Goal: Find specific page/section: Find specific page/section

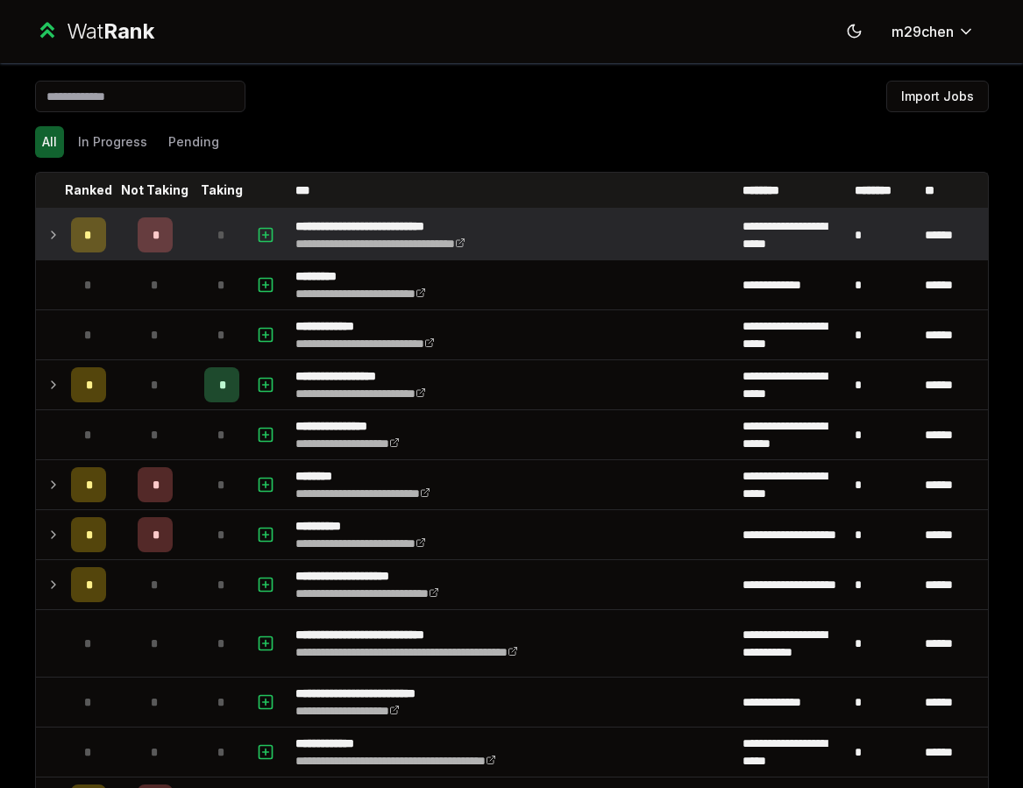
click at [57, 241] on icon at bounding box center [53, 234] width 14 height 21
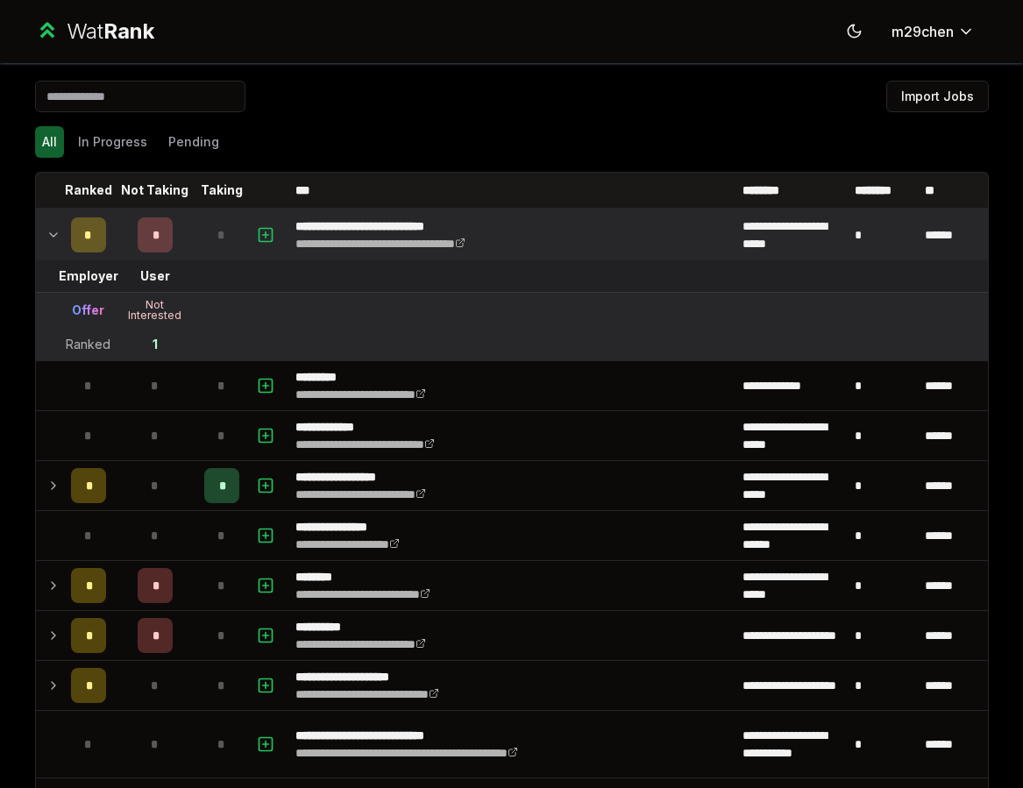
click at [57, 241] on icon at bounding box center [53, 234] width 14 height 21
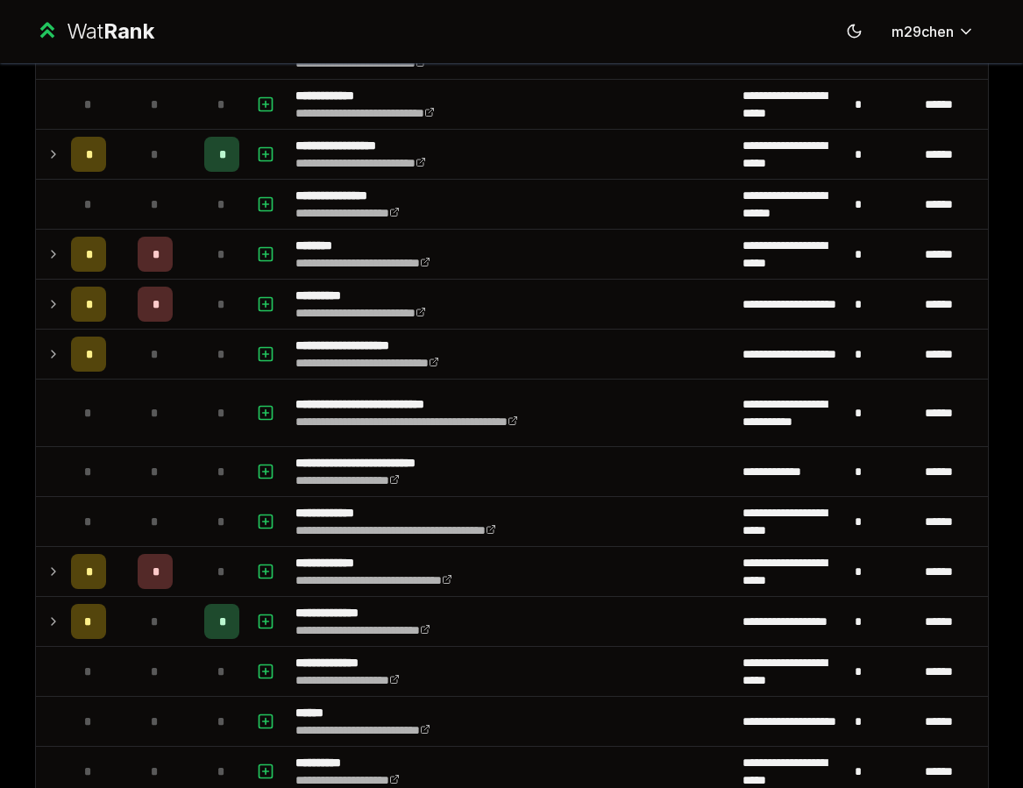
scroll to position [239, 0]
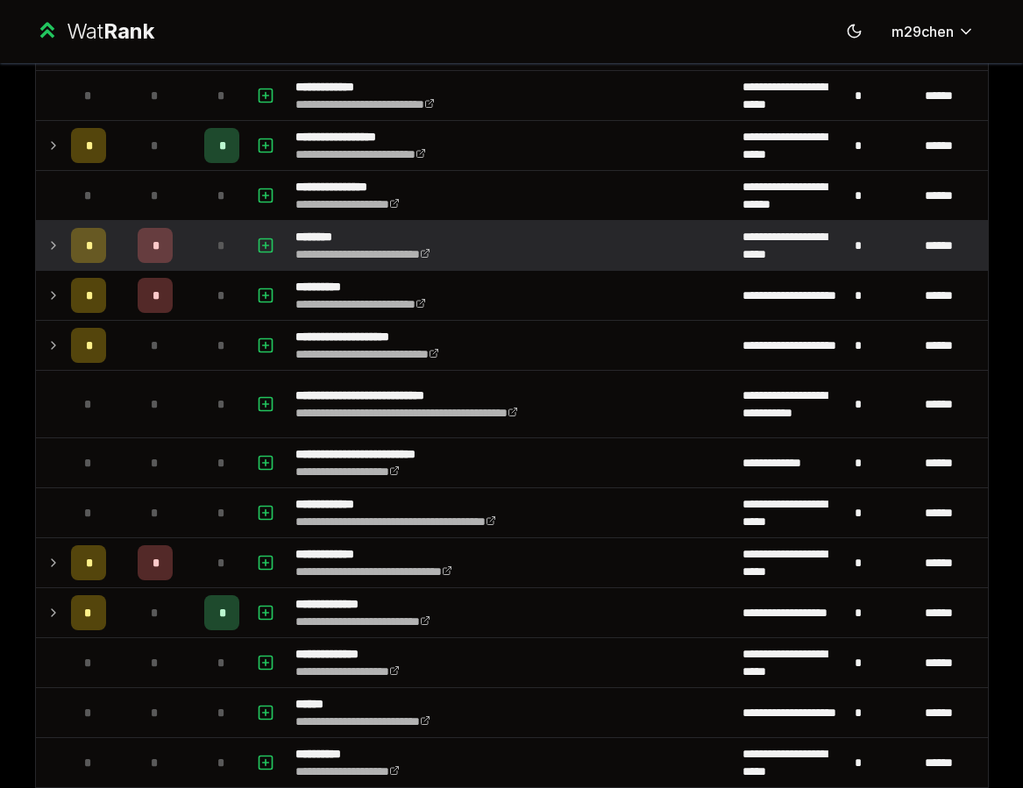
click at [49, 258] on td at bounding box center [50, 245] width 28 height 49
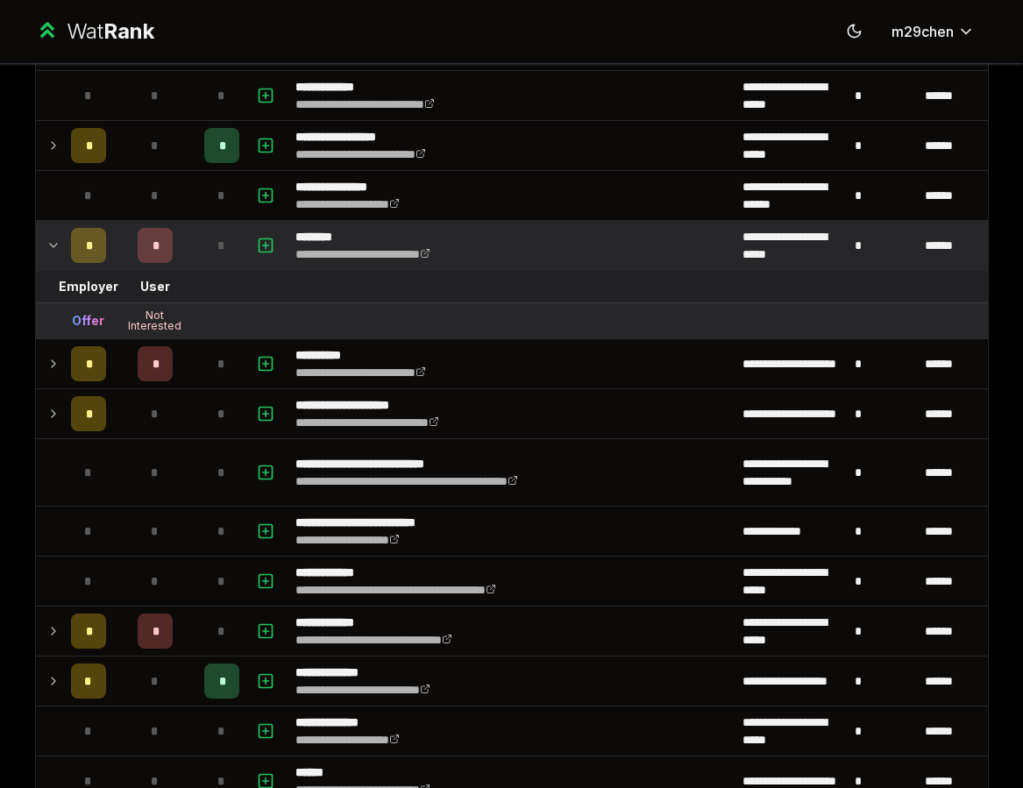
click at [49, 258] on td at bounding box center [50, 245] width 28 height 49
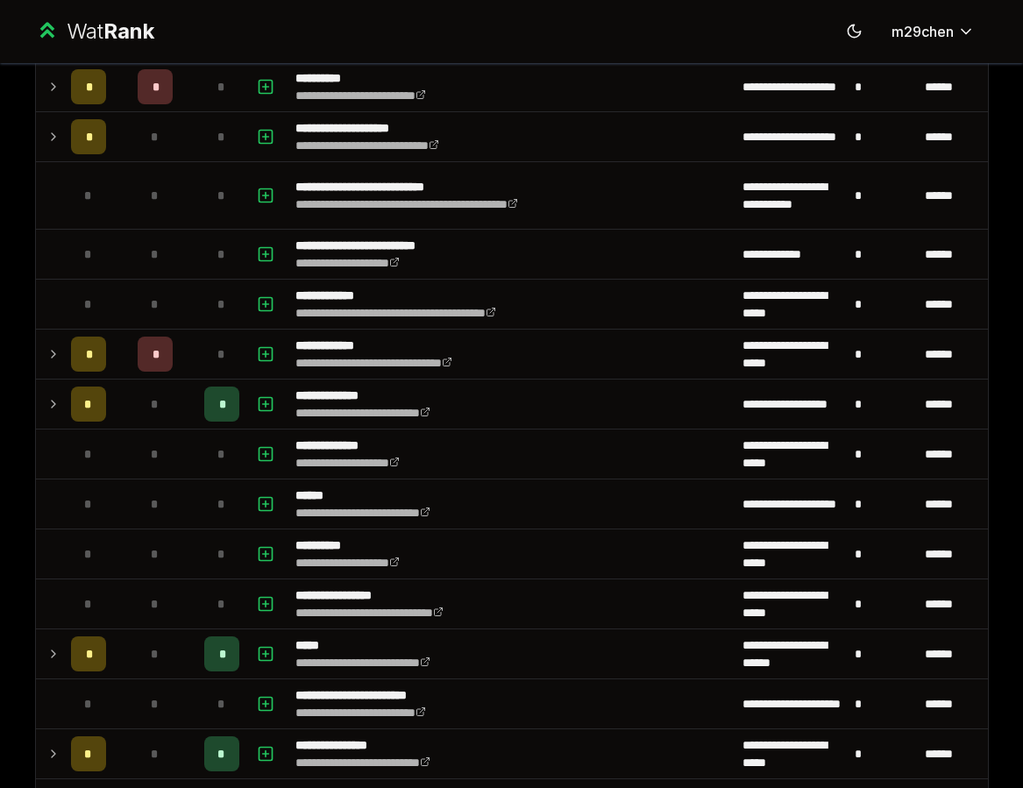
scroll to position [455, 0]
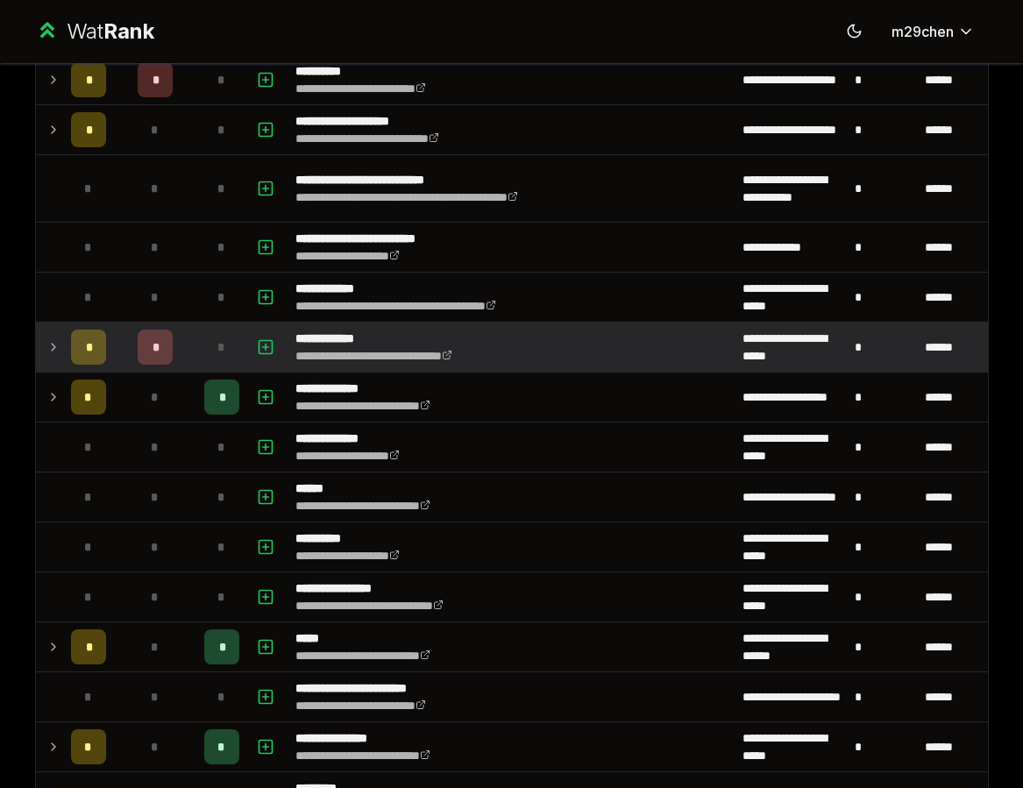
click at [51, 347] on icon at bounding box center [53, 346] width 14 height 21
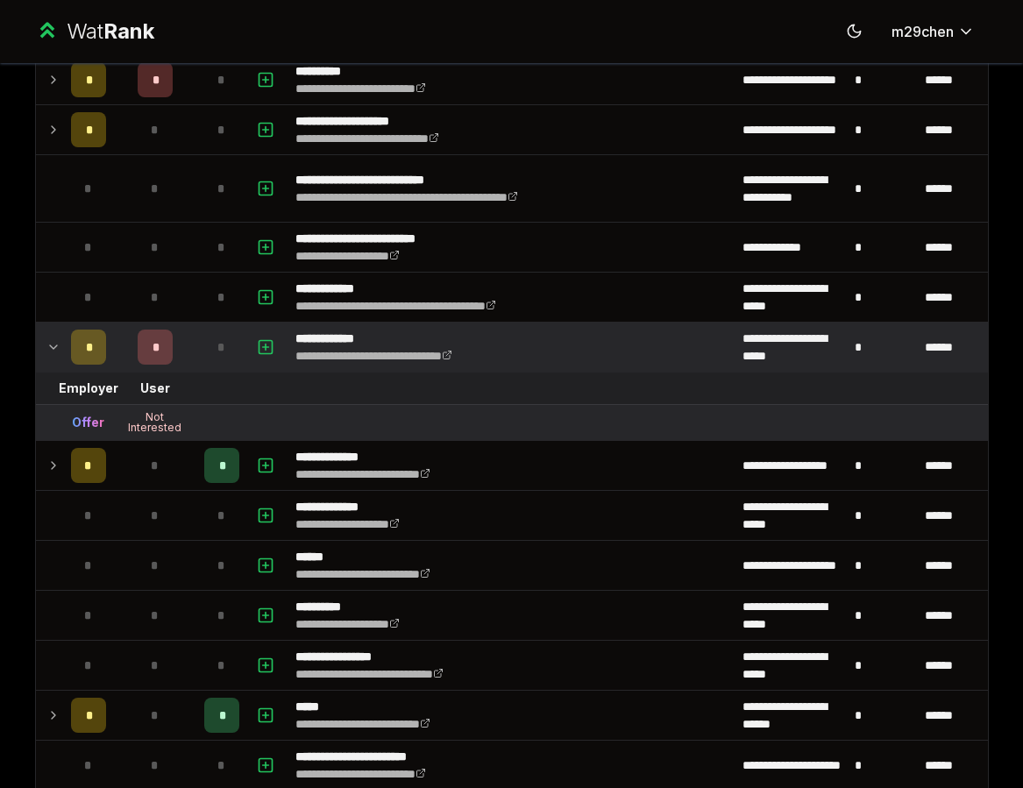
click at [51, 347] on icon at bounding box center [53, 346] width 14 height 21
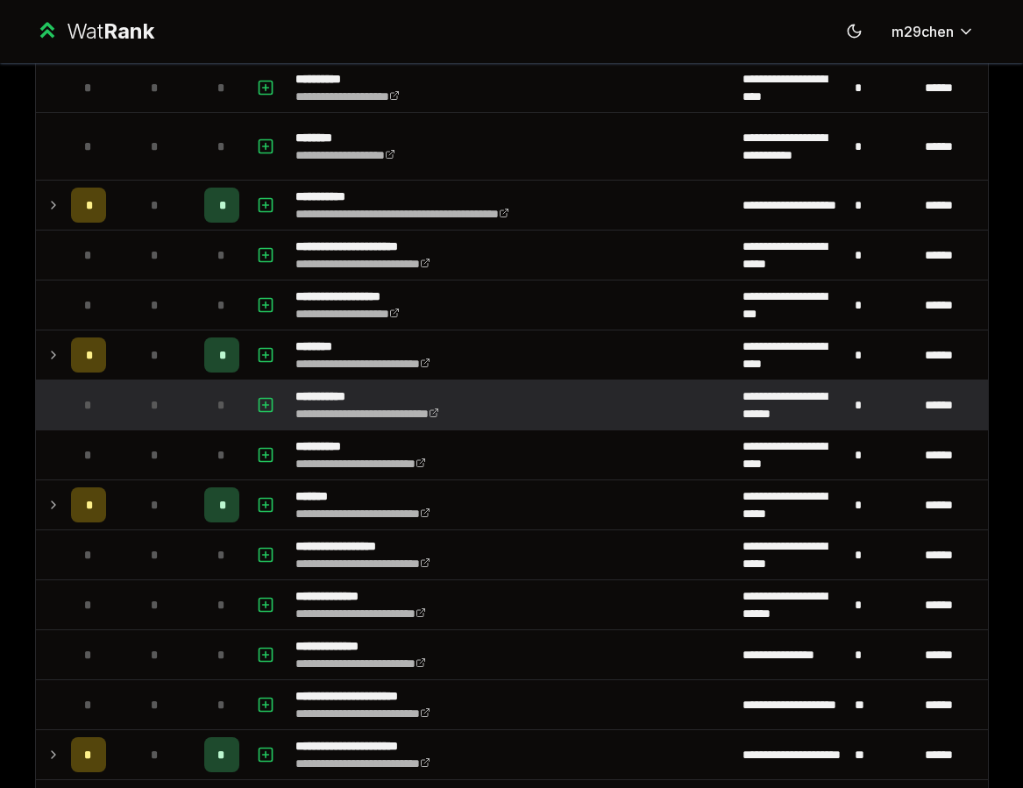
scroll to position [1572, 0]
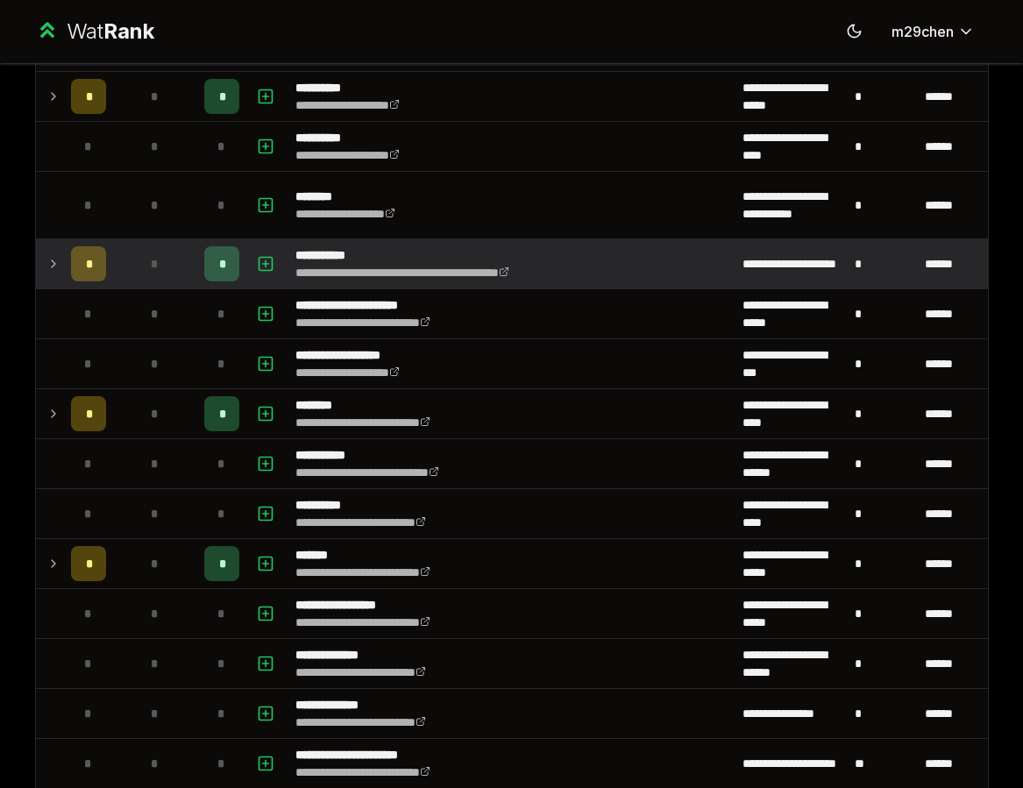
click at [38, 263] on td at bounding box center [50, 263] width 28 height 49
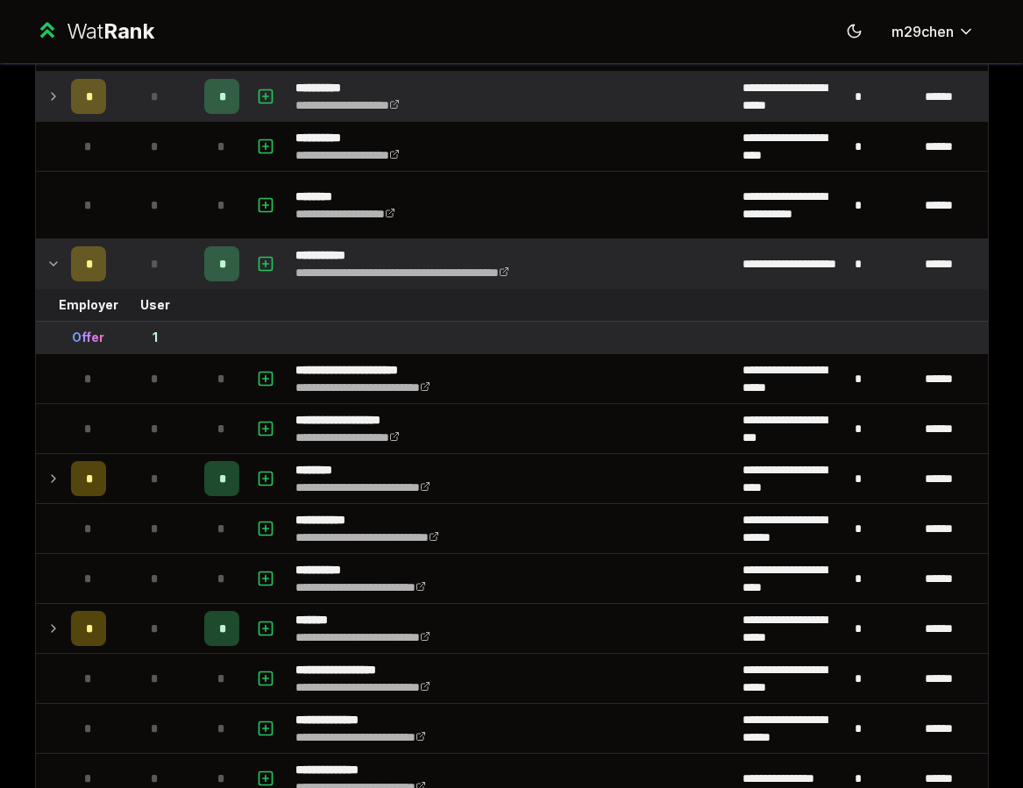
click at [61, 99] on td at bounding box center [50, 96] width 28 height 49
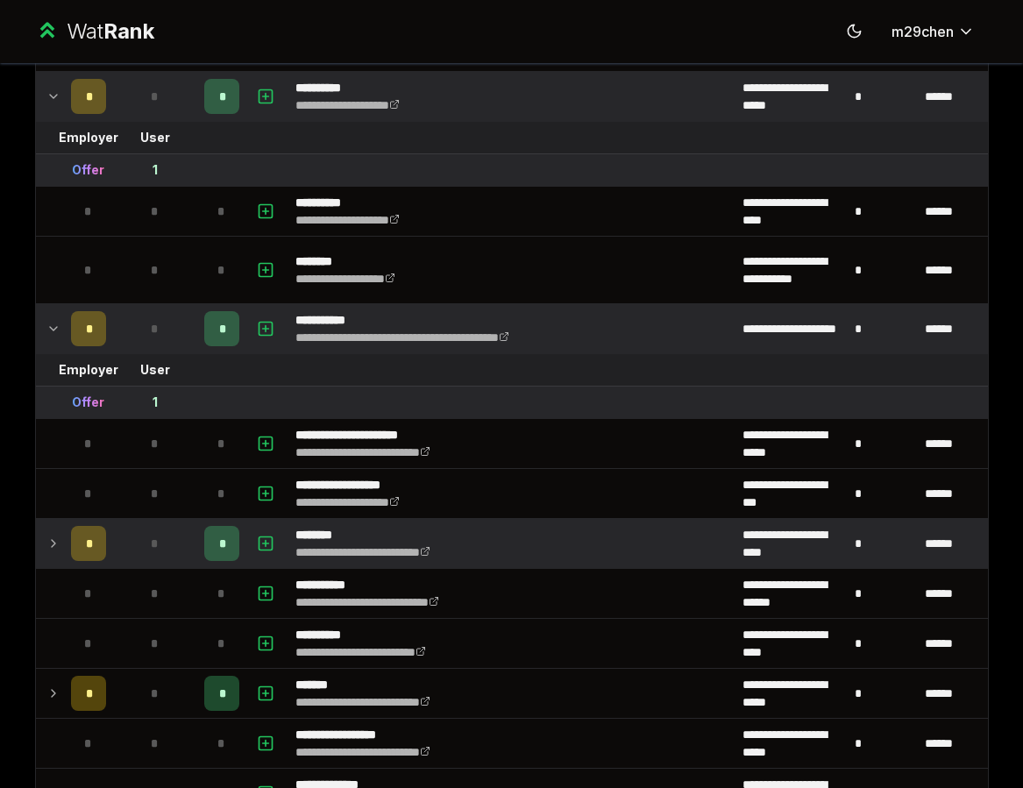
click at [48, 554] on td at bounding box center [50, 543] width 28 height 49
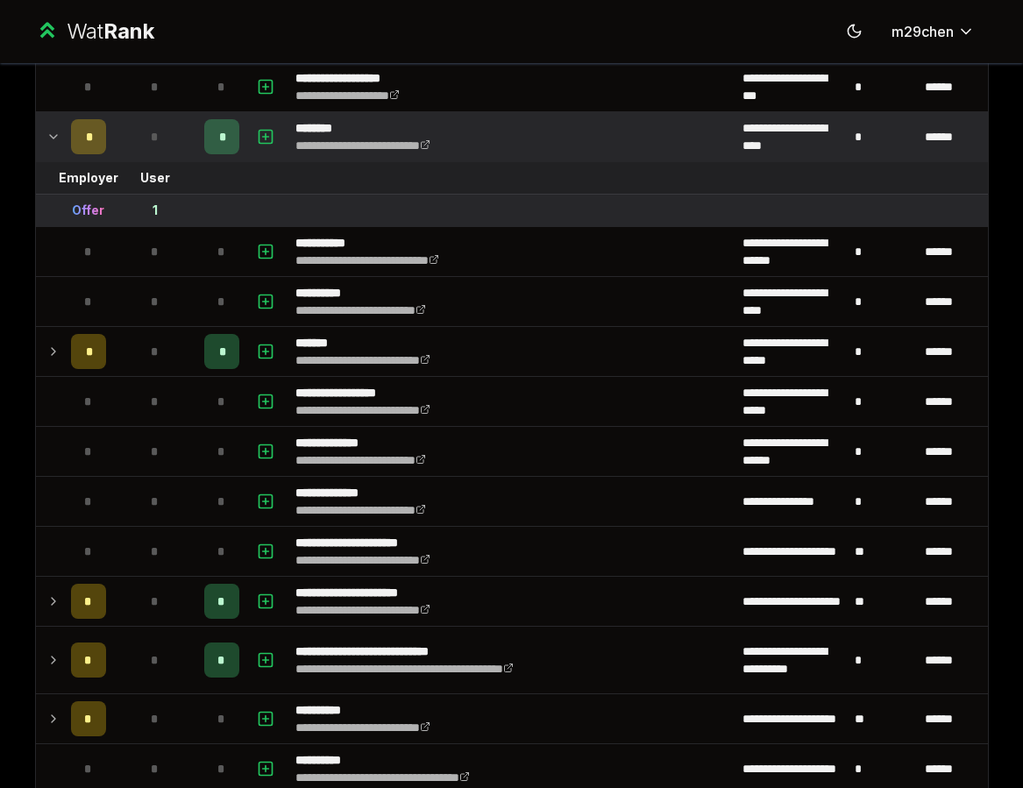
scroll to position [2011, 0]
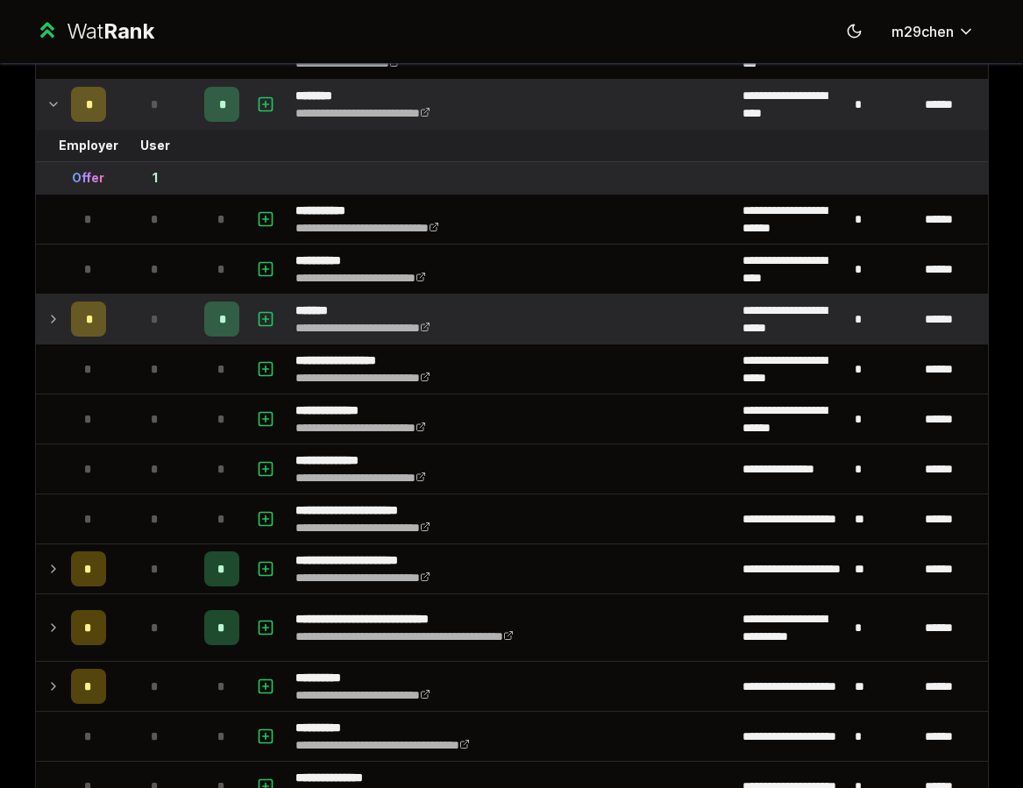
click at [56, 328] on icon at bounding box center [53, 318] width 14 height 21
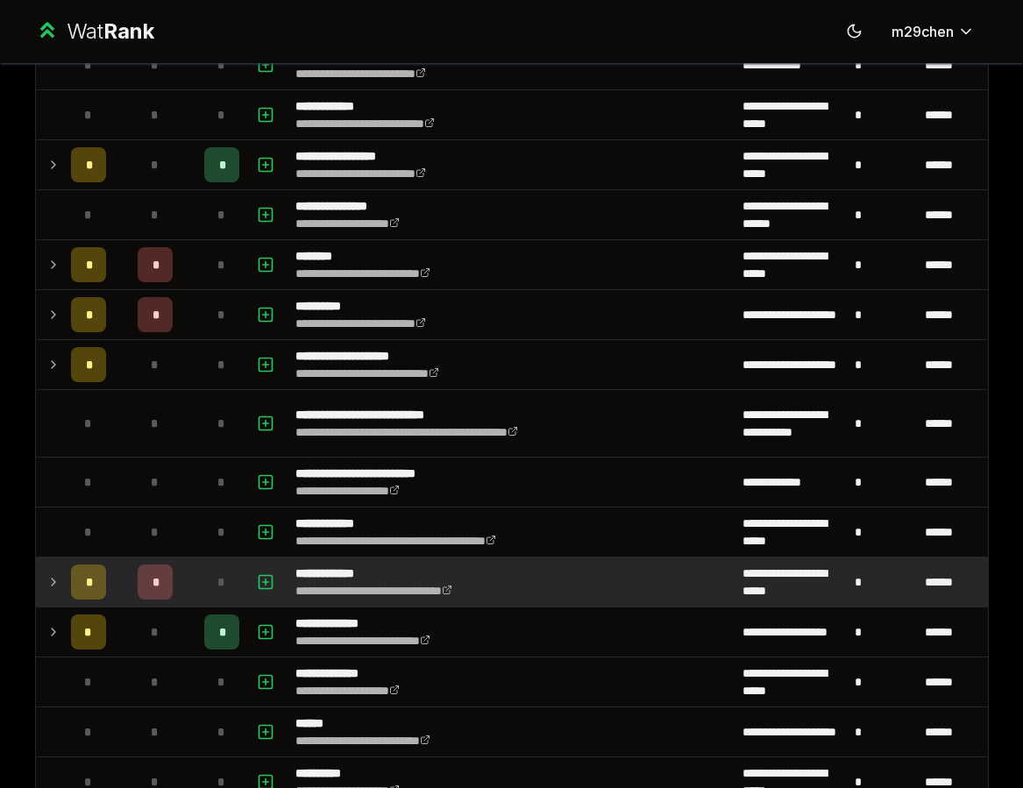
scroll to position [0, 0]
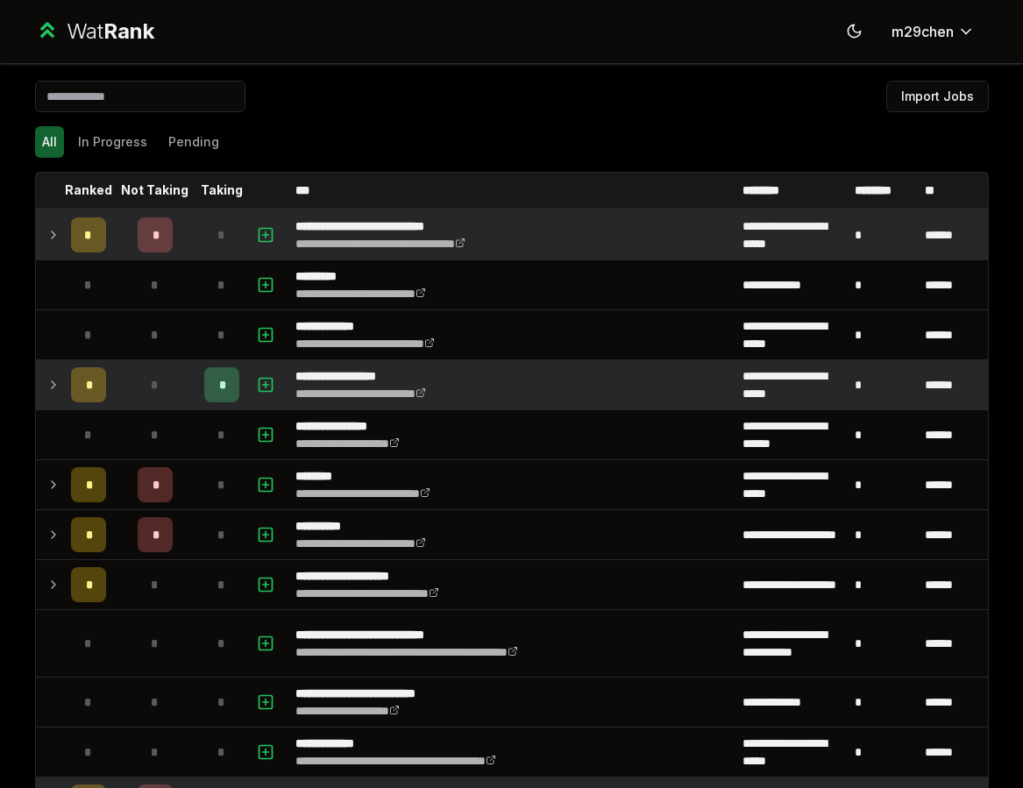
click at [39, 383] on td at bounding box center [50, 384] width 28 height 49
